Goal: Task Accomplishment & Management: Complete application form

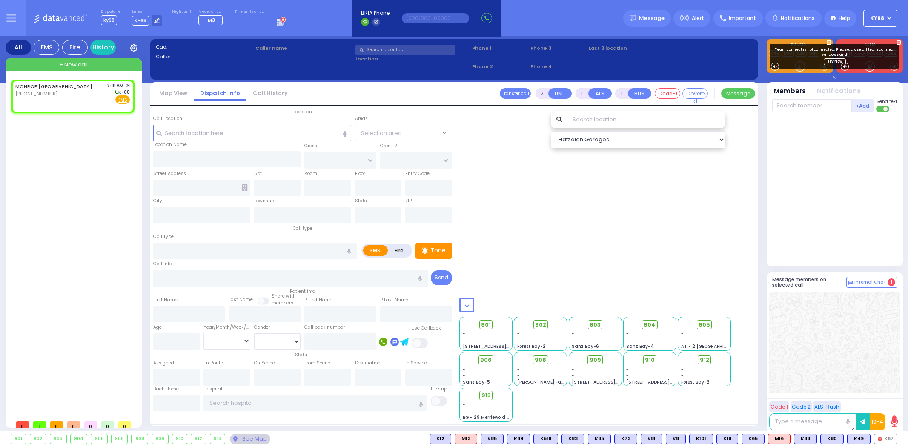
select select
radio input "true"
select select
type input "07:19"
select select "Hatzalah Garages"
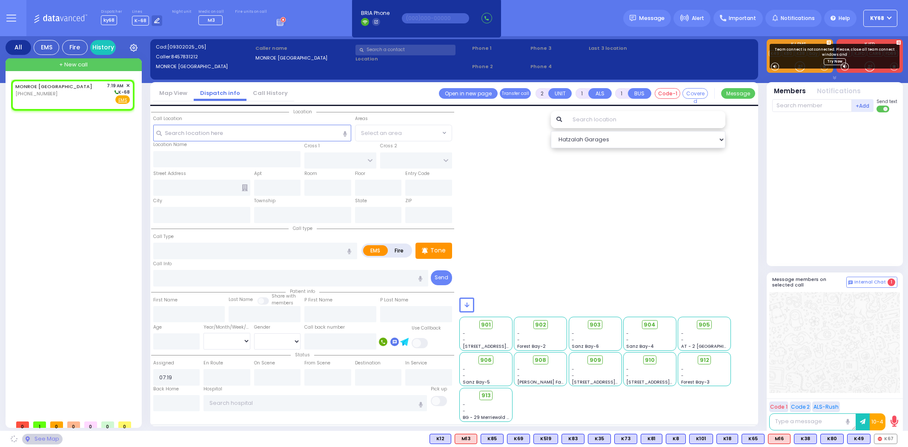
select select
radio input "true"
select select
select select "Hatzalah Garages"
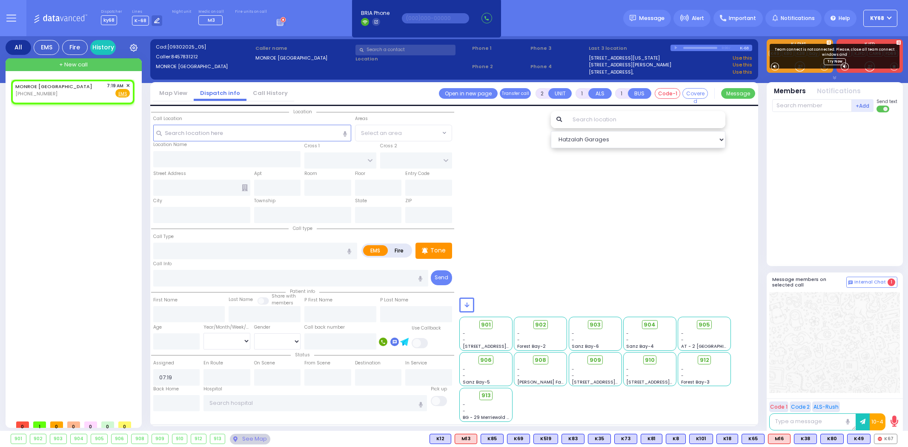
select select
radio input "true"
select select
select select "Hatzalah Garages"
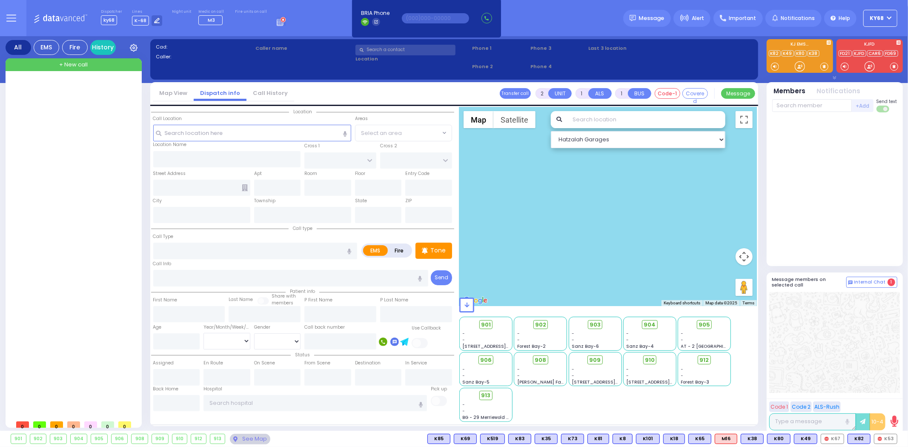
click at [802, 163] on div at bounding box center [835, 189] width 125 height 147
click at [820, 190] on div at bounding box center [835, 189] width 125 height 147
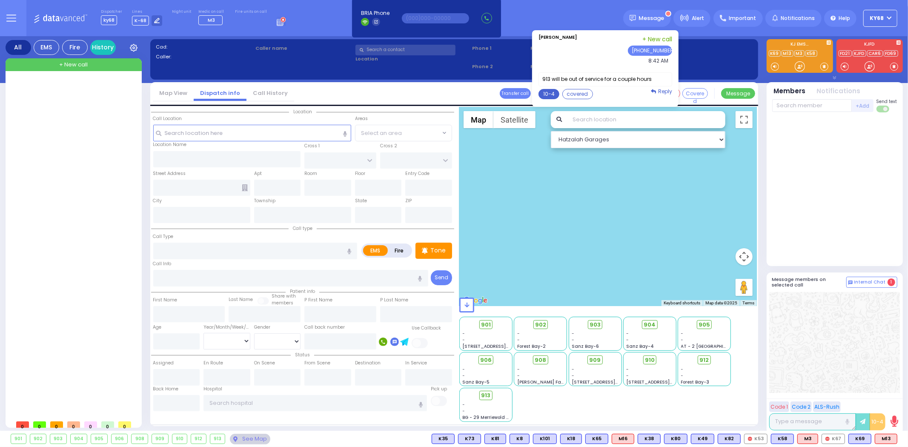
click at [554, 95] on button "10-4" at bounding box center [549, 94] width 21 height 10
type textarea "10-4 thank you"
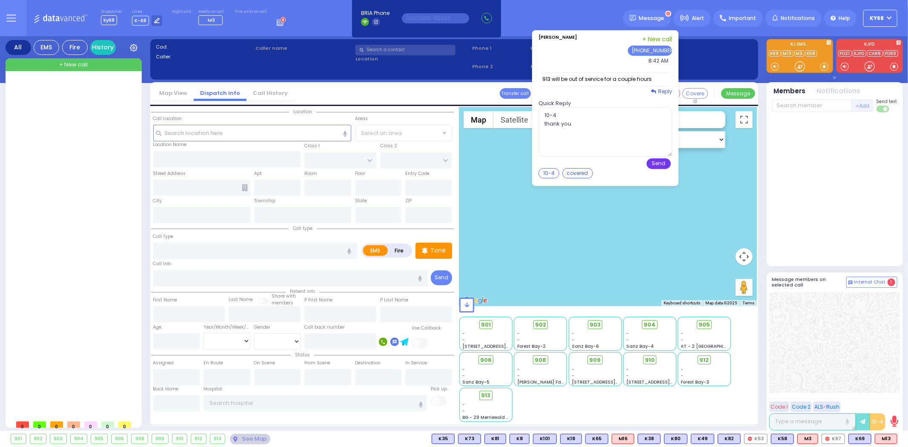
click at [664, 164] on button "Send" at bounding box center [659, 163] width 24 height 11
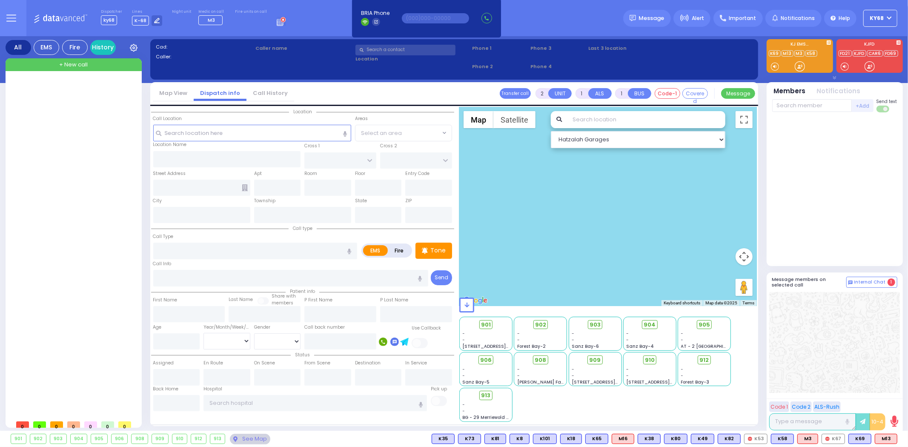
drag, startPoint x: 658, startPoint y: 18, endPoint x: 242, endPoint y: 335, distance: 523.0
click at [658, 18] on span "Message" at bounding box center [652, 18] width 26 height 9
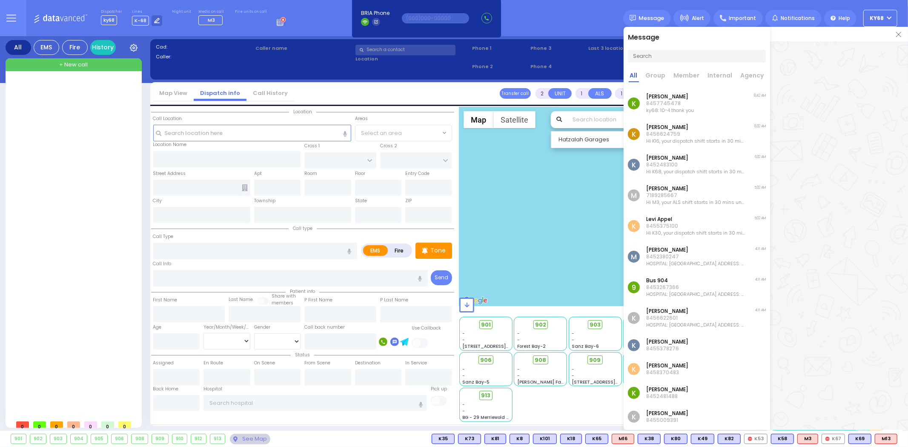
click at [708, 111] on div "K Joel Breuer 8457745478 ky68: 10-4 thank you 8:42 AM" at bounding box center [697, 103] width 147 height 31
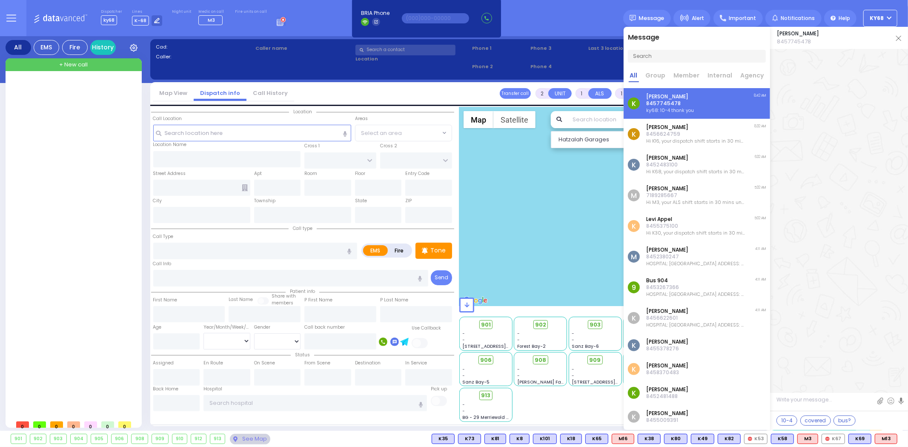
scroll to position [12771, 0]
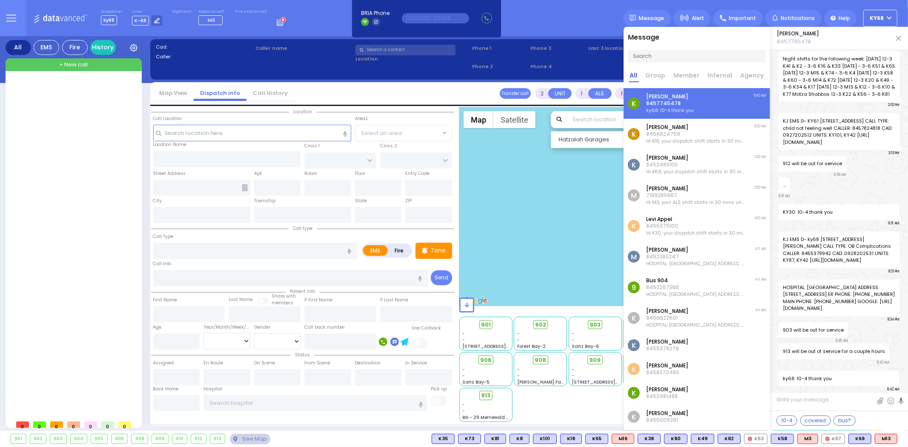
click at [804, 44] on span "8457745478" at bounding box center [798, 41] width 42 height 9
copy span "8457745478"
click at [418, 19] on input "text" at bounding box center [435, 18] width 67 height 10
paste input "8457745478"
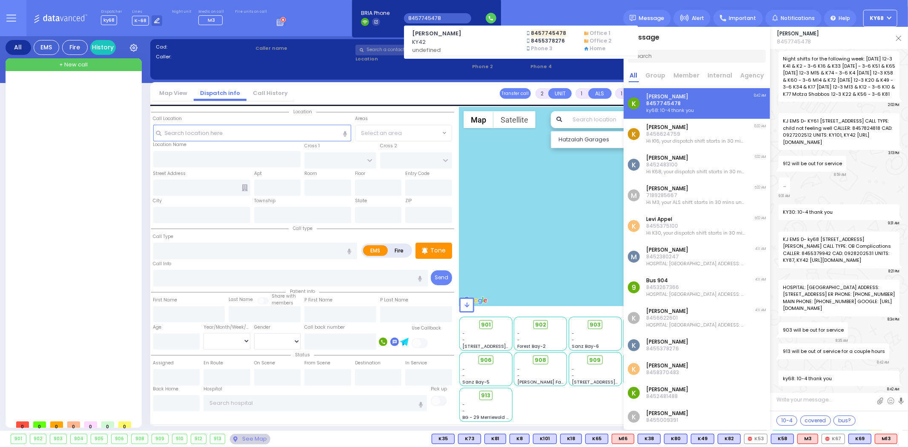
type input "8457745478"
click at [223, 439] on div "913" at bounding box center [217, 438] width 15 height 9
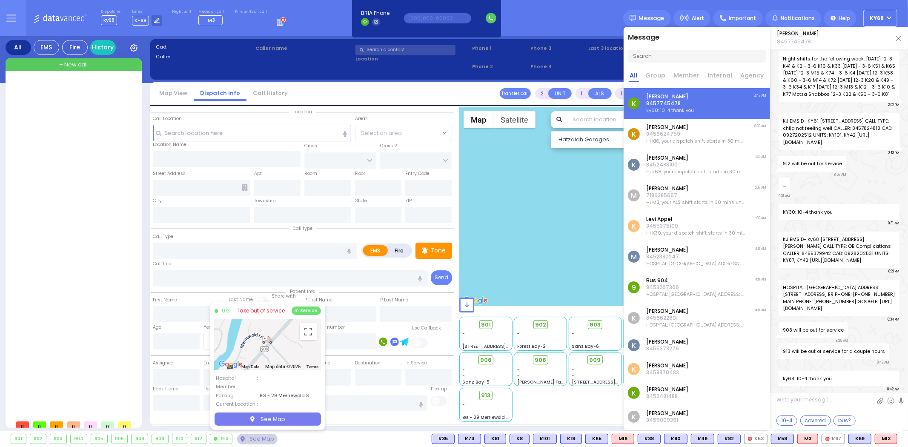
click at [276, 311] on link "Take out of service" at bounding box center [261, 311] width 48 height 8
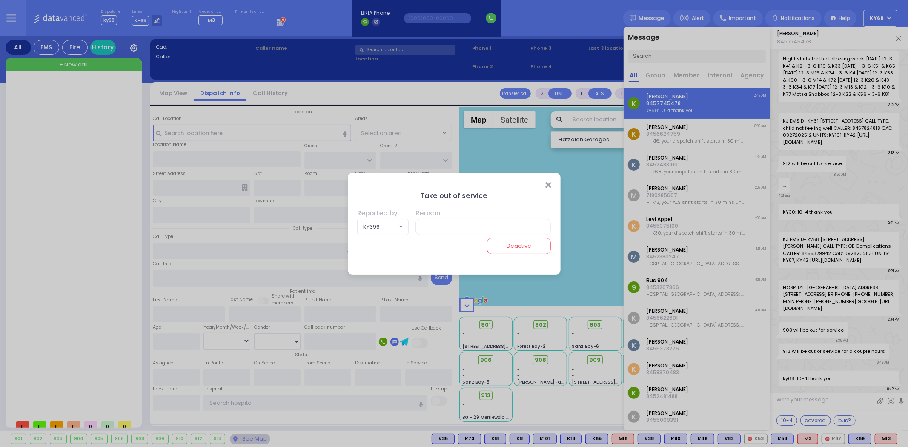
click at [394, 229] on span "KY396" at bounding box center [377, 226] width 39 height 15
type input "ky68"
click at [385, 244] on input "search" at bounding box center [383, 247] width 40 height 16
type input "42"
select select "KY42"
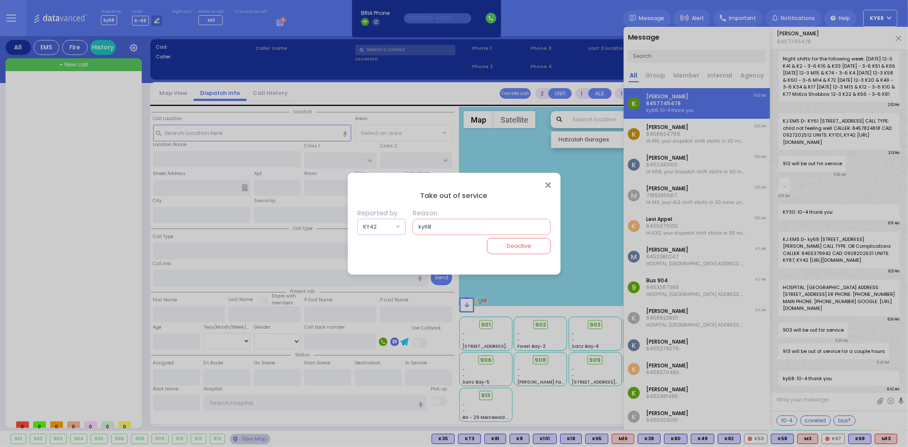
click at [458, 227] on input "ky68" at bounding box center [482, 227] width 138 height 16
drag, startPoint x: 443, startPoint y: 224, endPoint x: 426, endPoint y: 241, distance: 23.8
click at [426, 241] on div "Take out of service Reported by KY396 KY15 KY348 KY57 KY39 KYn25 M45 MedicRH83 …" at bounding box center [454, 232] width 213 height 85
click at [441, 227] on input "Maintanance" at bounding box center [482, 227] width 138 height 16
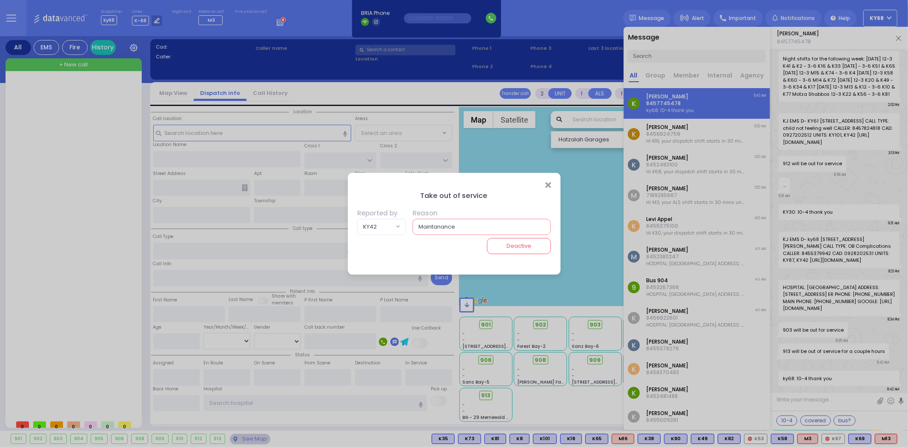
drag, startPoint x: 441, startPoint y: 227, endPoint x: 432, endPoint y: 224, distance: 9.4
click at [432, 224] on input "Maintanance" at bounding box center [482, 227] width 138 height 16
click at [435, 223] on input "Maintanance" at bounding box center [482, 227] width 138 height 16
type input "Maintenance"
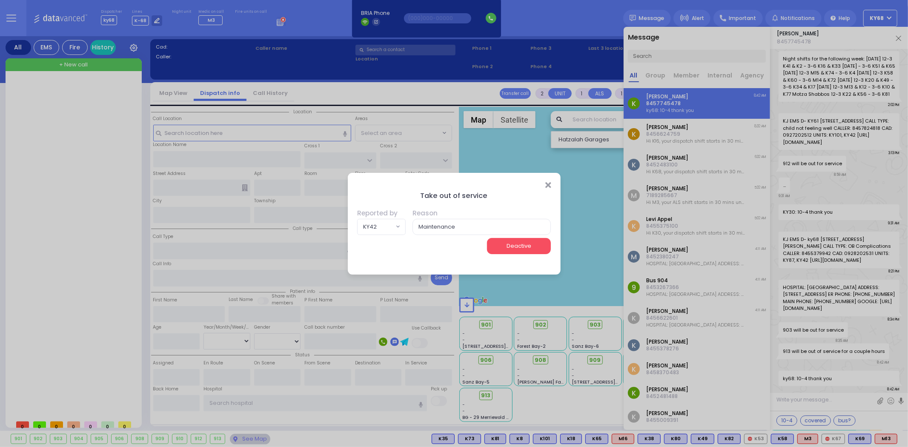
click at [503, 250] on button "Deactive" at bounding box center [519, 246] width 64 height 16
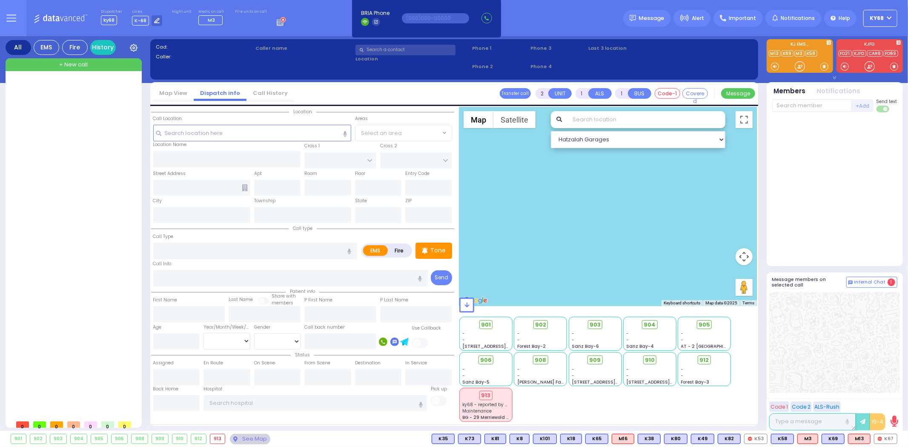
click at [814, 187] on div at bounding box center [835, 189] width 125 height 147
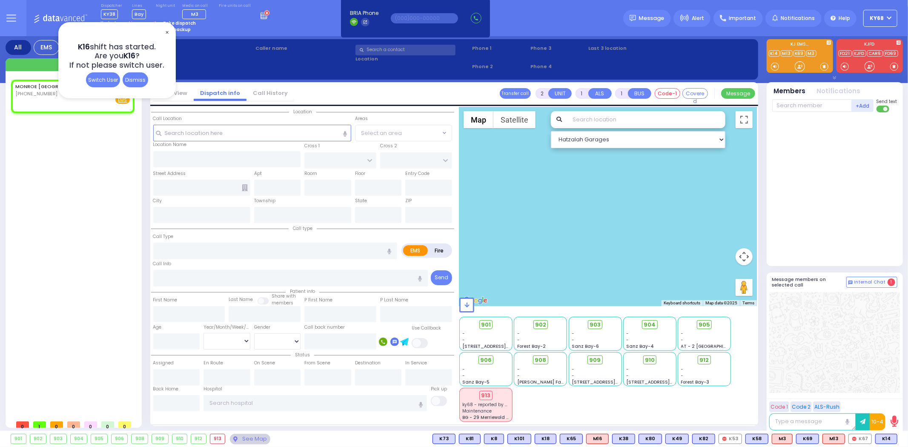
select select
radio input "true"
select select
type input "09:00"
select select "Hatzalah Garages"
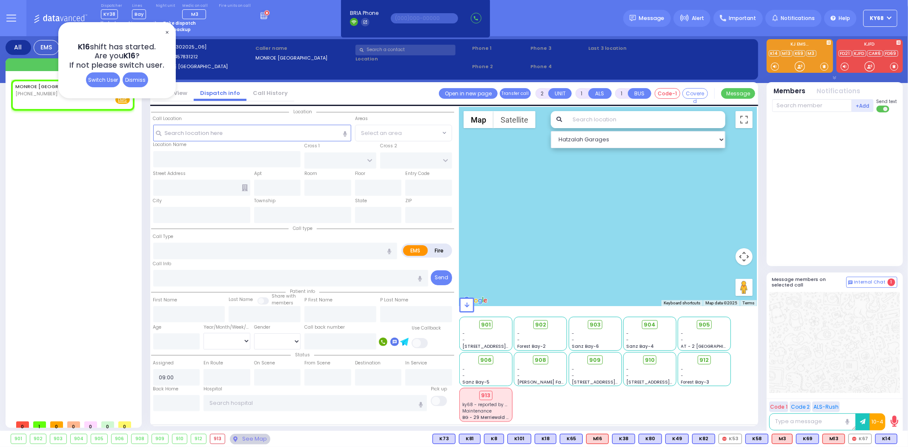
select select
radio input "true"
select select
select select "Hatzalah Garages"
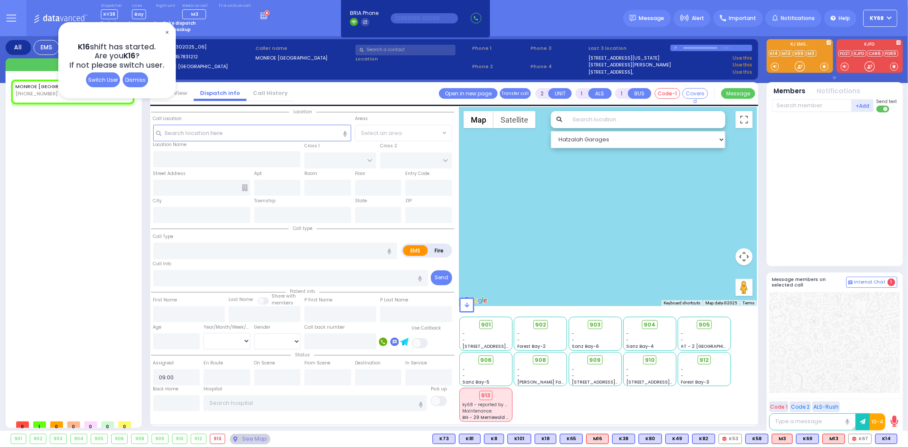
select select
radio input "true"
select select
select select "Hatzalah Garages"
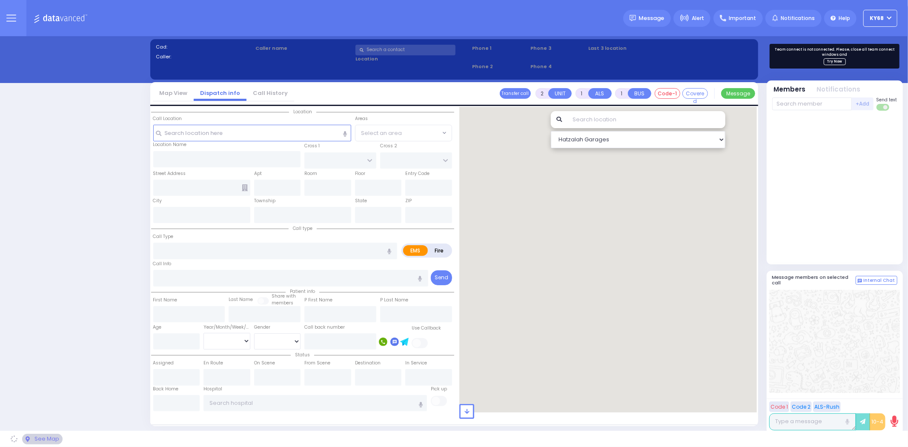
select select "12"
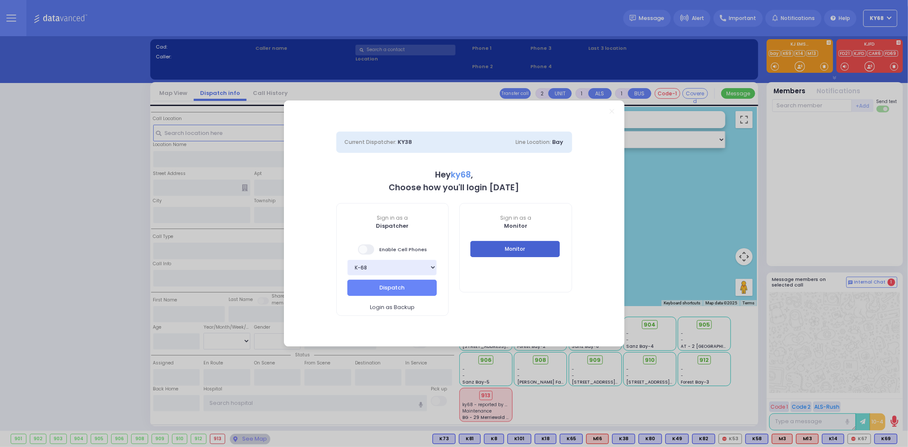
click at [492, 249] on button "Monitor" at bounding box center [515, 249] width 89 height 16
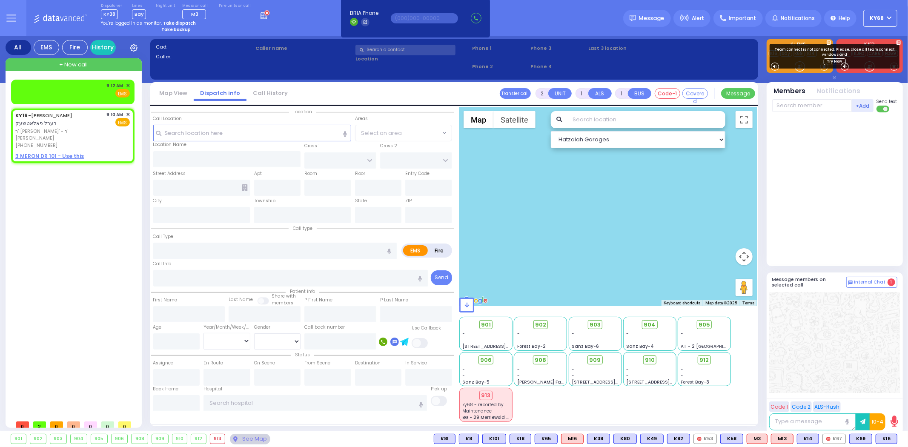
select select
radio input "true"
type input "[PERSON_NAME]"
select select
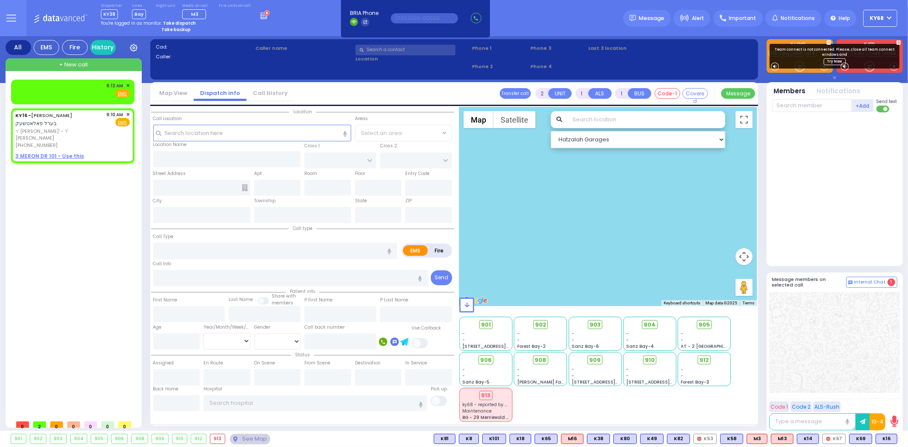
type input "09:10"
select select "Hatzalah Garages"
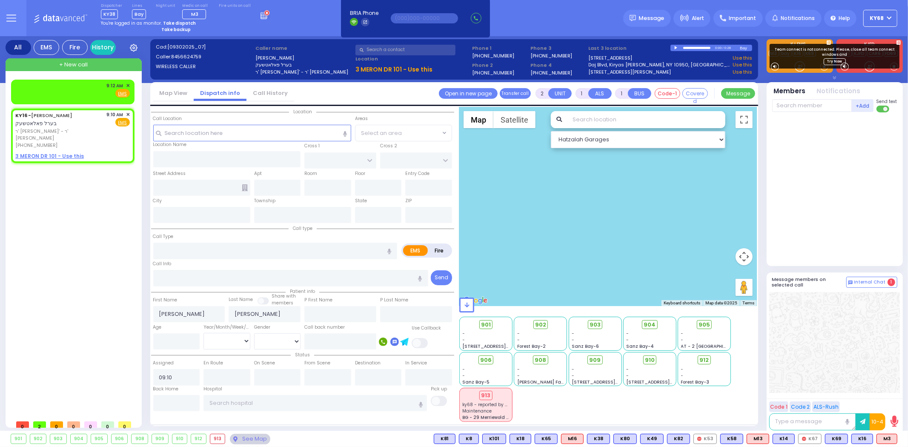
select select
radio input "true"
select select
type input "[PERSON_NAME][GEOGRAPHIC_DATA]"
type input "CENTRAL VALLEY LINE"
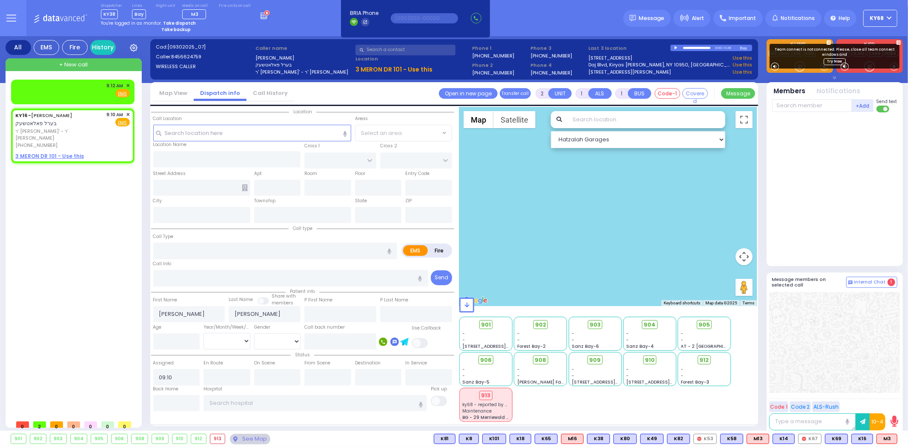
type input "[PERSON_NAME][GEOGRAPHIC_DATA]"
type input "[STREET_ADDRESS][PERSON_NAME]"
type input "Monroe"
type input "[US_STATE]"
type input "10950"
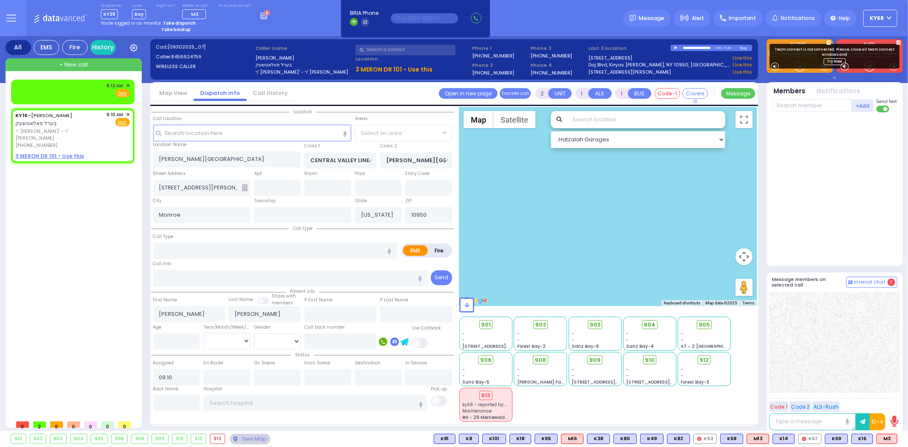
select select "Hatzalah Garages"
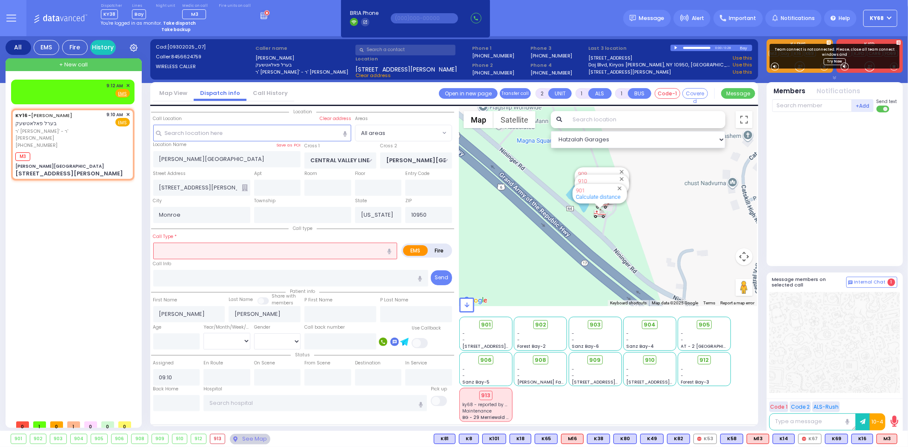
select select
radio input "true"
select select
type input "09:13"
select select "Hatzalah Garages"
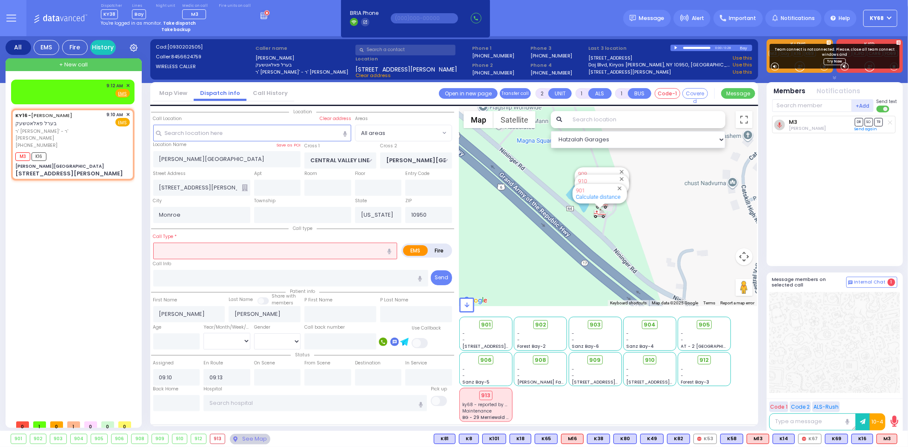
select select
radio input "true"
select select
select select "Hatzalah Garages"
select select
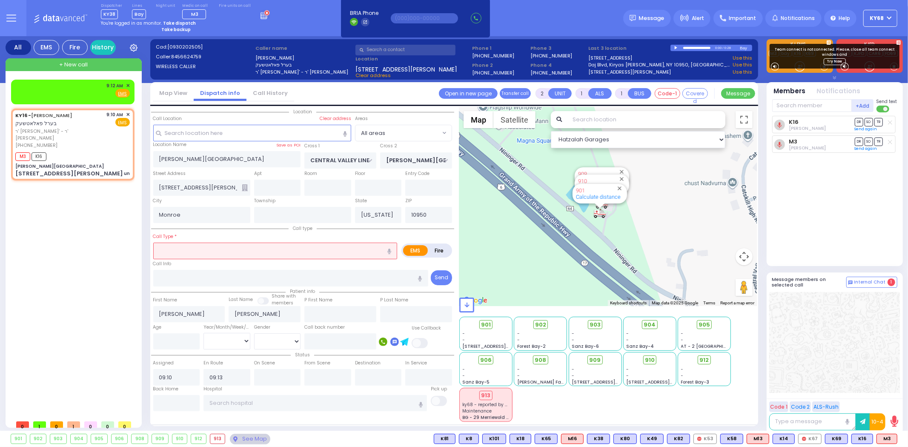
type input "un"
radio input "true"
select select
select select "Hatzalah Garages"
select select
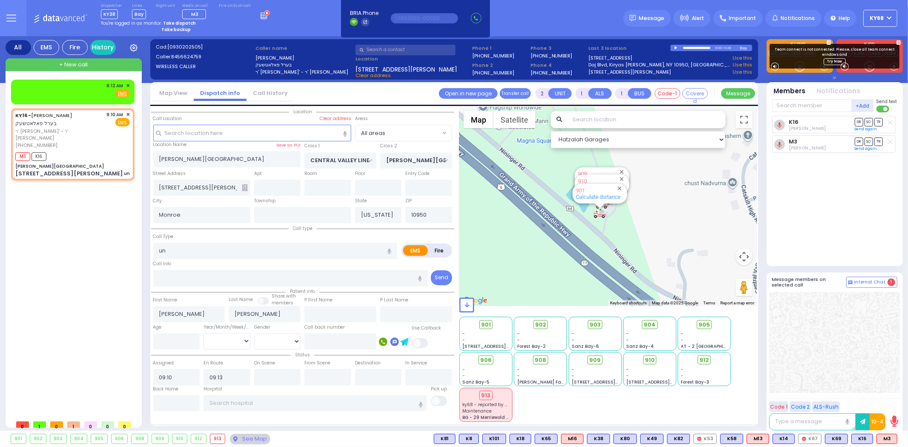
radio input "true"
select select
select select "Hatzalah Garages"
select select
type input "unk"
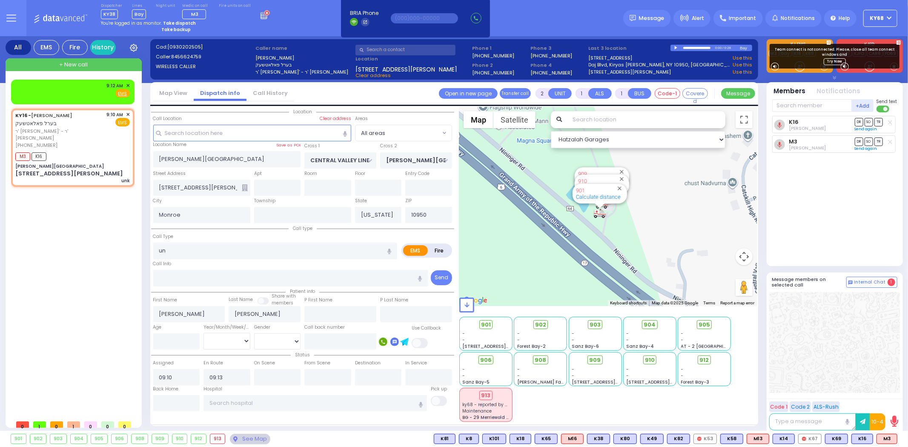
radio input "true"
select select
select select "Hatzalah Garages"
select select
type input "unknowen"
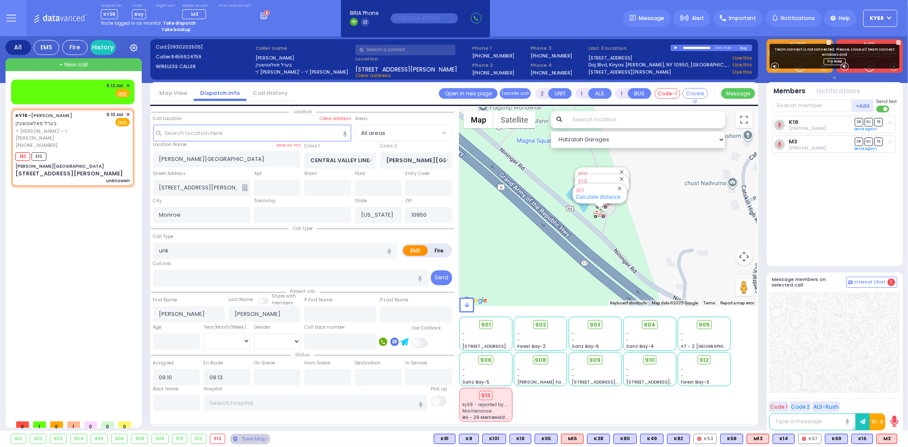
radio input "true"
select select
select select "Hatzalah Garages"
select select
type input "unknown"
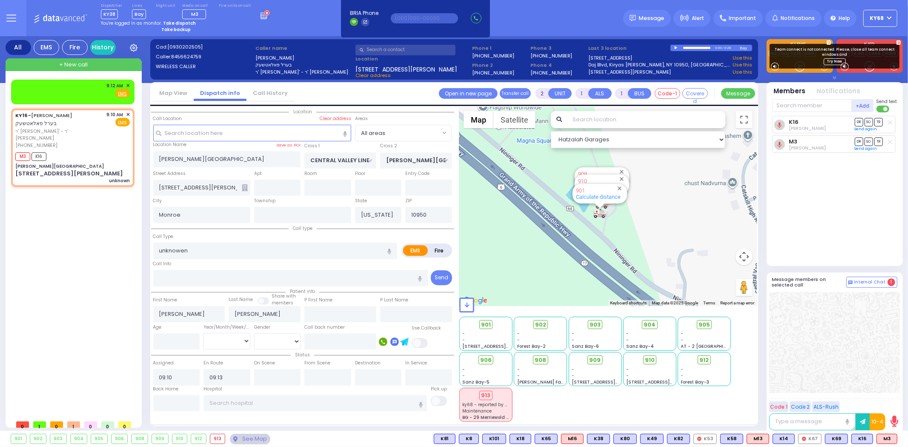
radio input "true"
select select
select select "Hatzalah Garages"
select select
radio input "true"
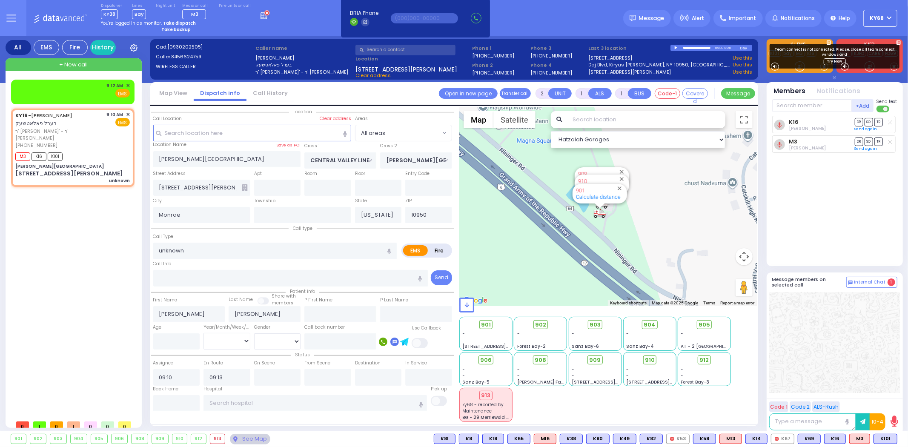
select select
select select "Hatzalah Garages"
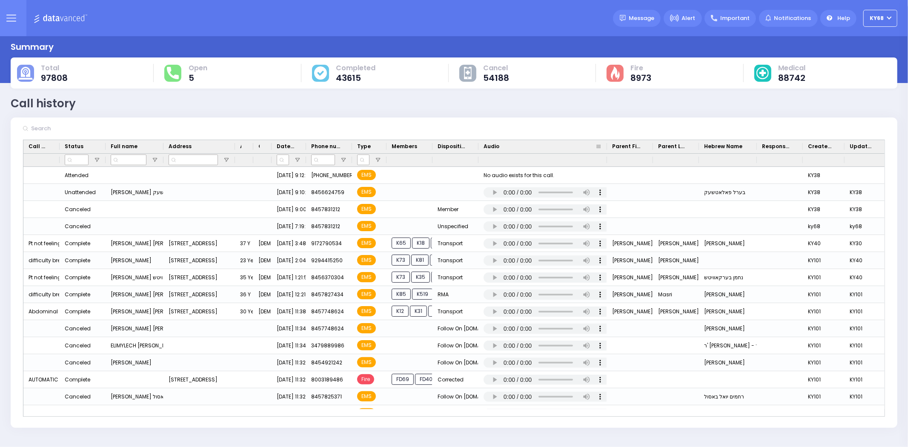
drag, startPoint x: 551, startPoint y: 149, endPoint x: 632, endPoint y: 161, distance: 82.6
click at [632, 159] on div "Call Type Status Full name Age" at bounding box center [477, 153] width 909 height 26
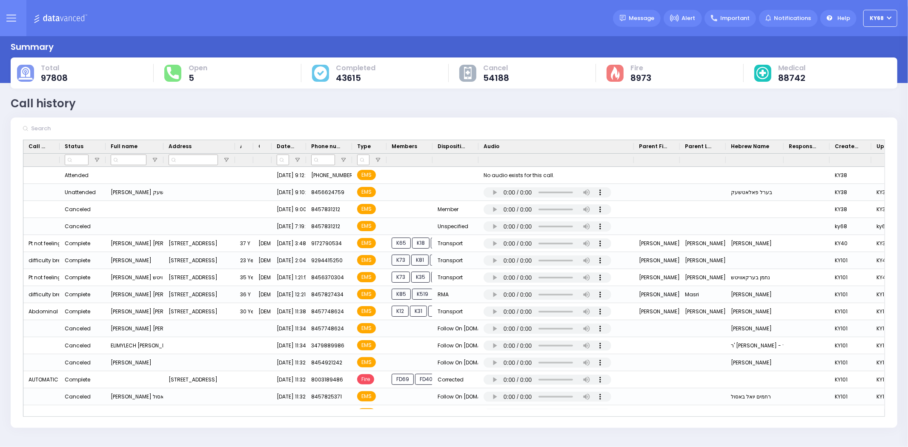
click at [650, 98] on div "Call history Refresh Save" at bounding box center [454, 103] width 887 height 17
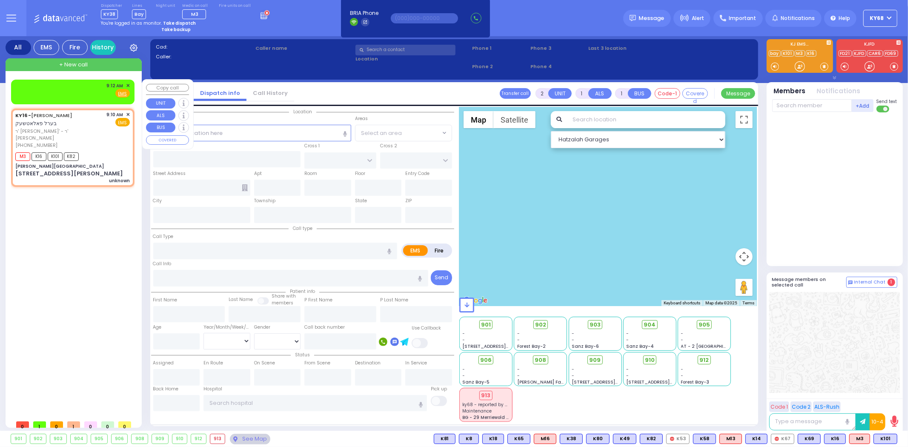
select select
type input "unknown"
radio input "true"
type input "[PERSON_NAME]"
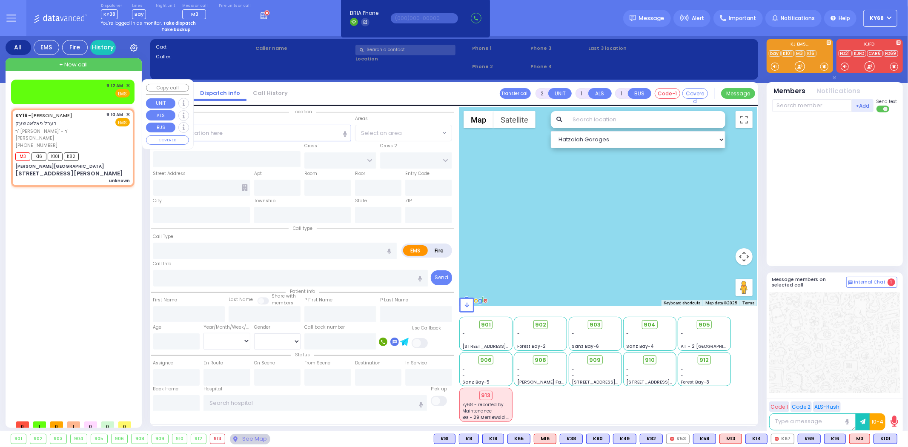
select select
type input "09:10"
type input "09:13"
select select "Hatzalah Garages"
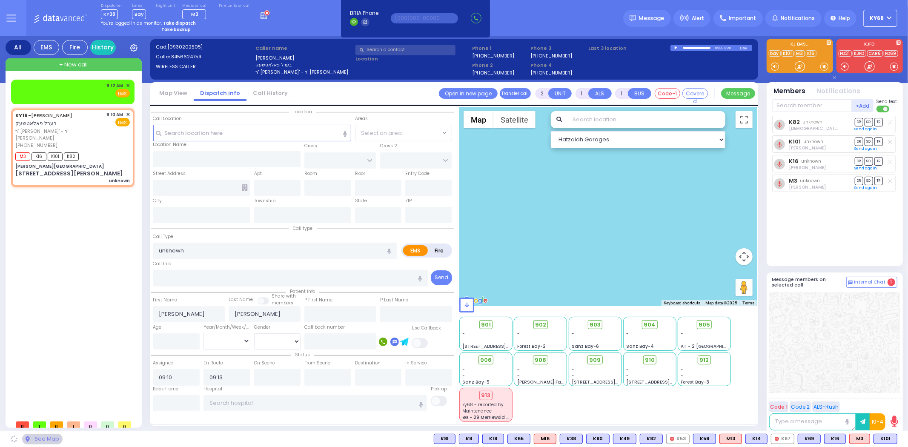
type input "[PERSON_NAME][GEOGRAPHIC_DATA]"
type input "CENTRAL VALLEY LINE"
type input "[PERSON_NAME][GEOGRAPHIC_DATA]"
type input "[STREET_ADDRESS][PERSON_NAME]"
type input "Monroe"
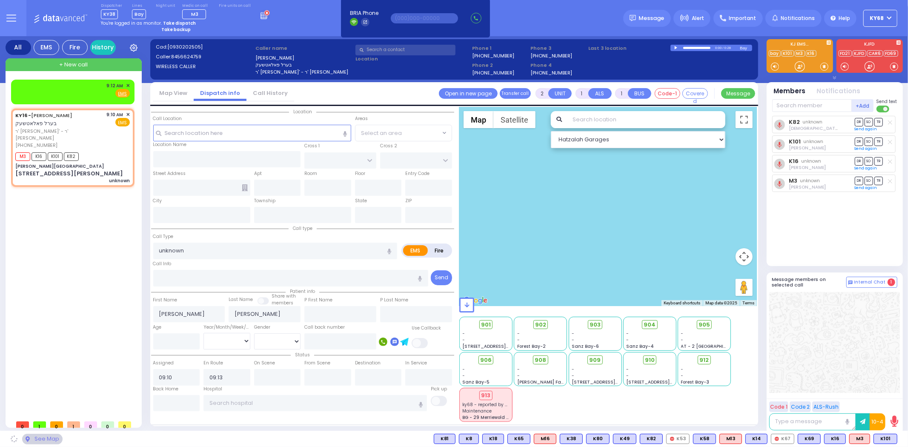
type input "[US_STATE]"
type input "10950"
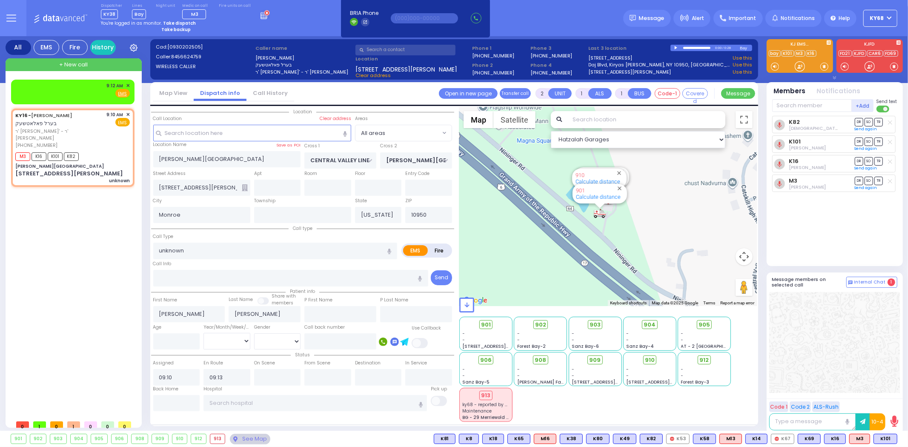
click at [857, 338] on div at bounding box center [835, 342] width 131 height 101
